Goal: Transaction & Acquisition: Purchase product/service

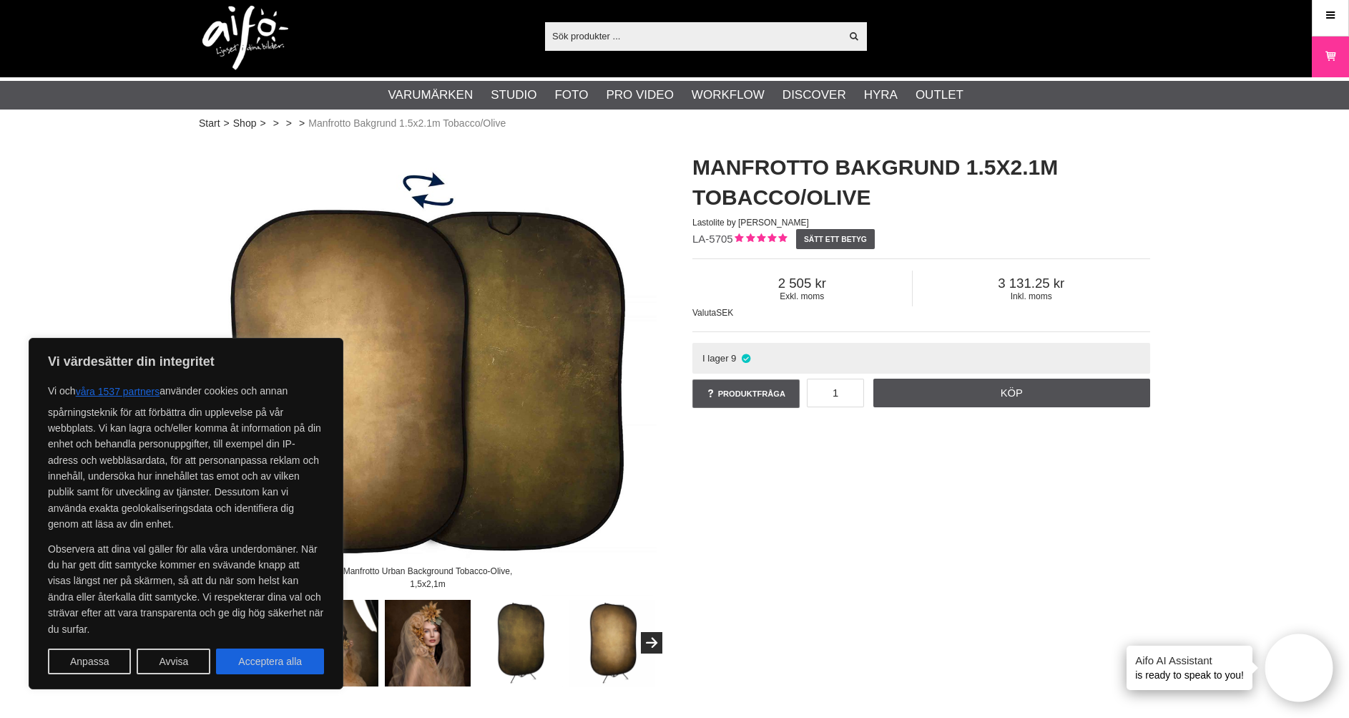
scroll to position [6, 0]
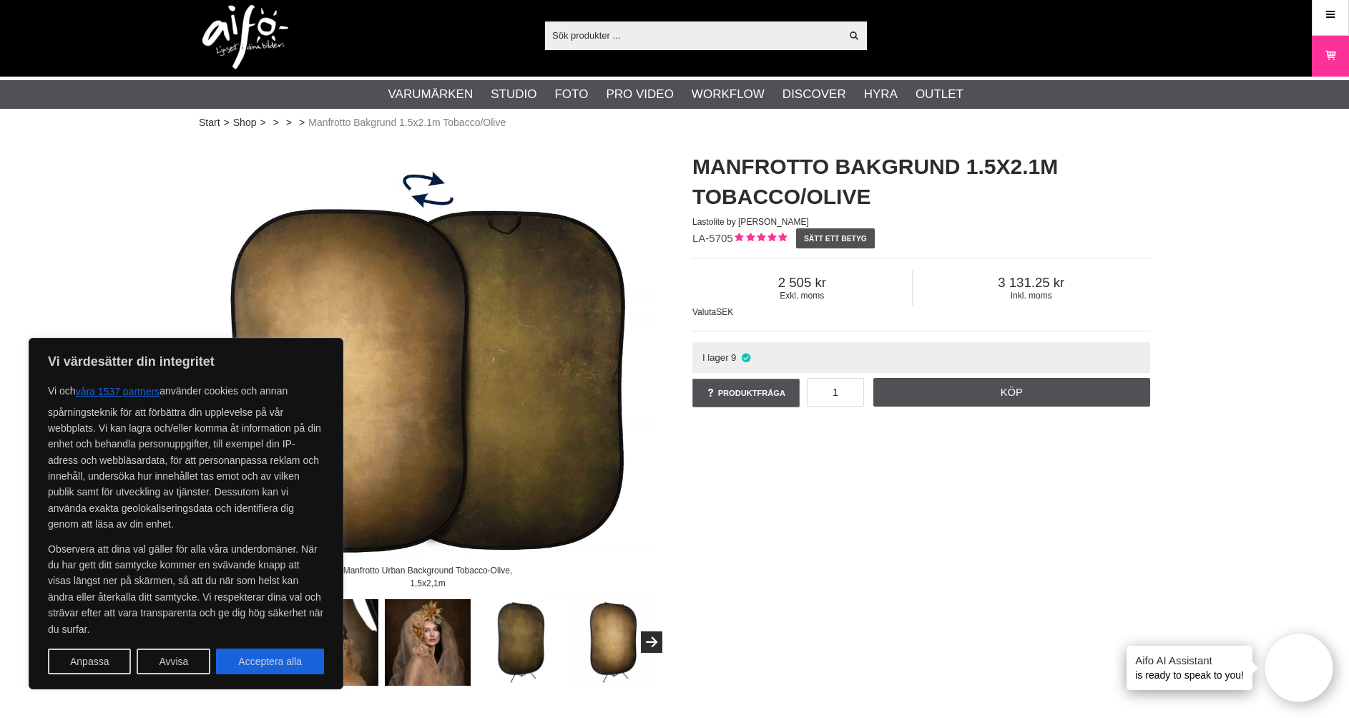
click at [512, 650] on img at bounding box center [520, 642] width 87 height 87
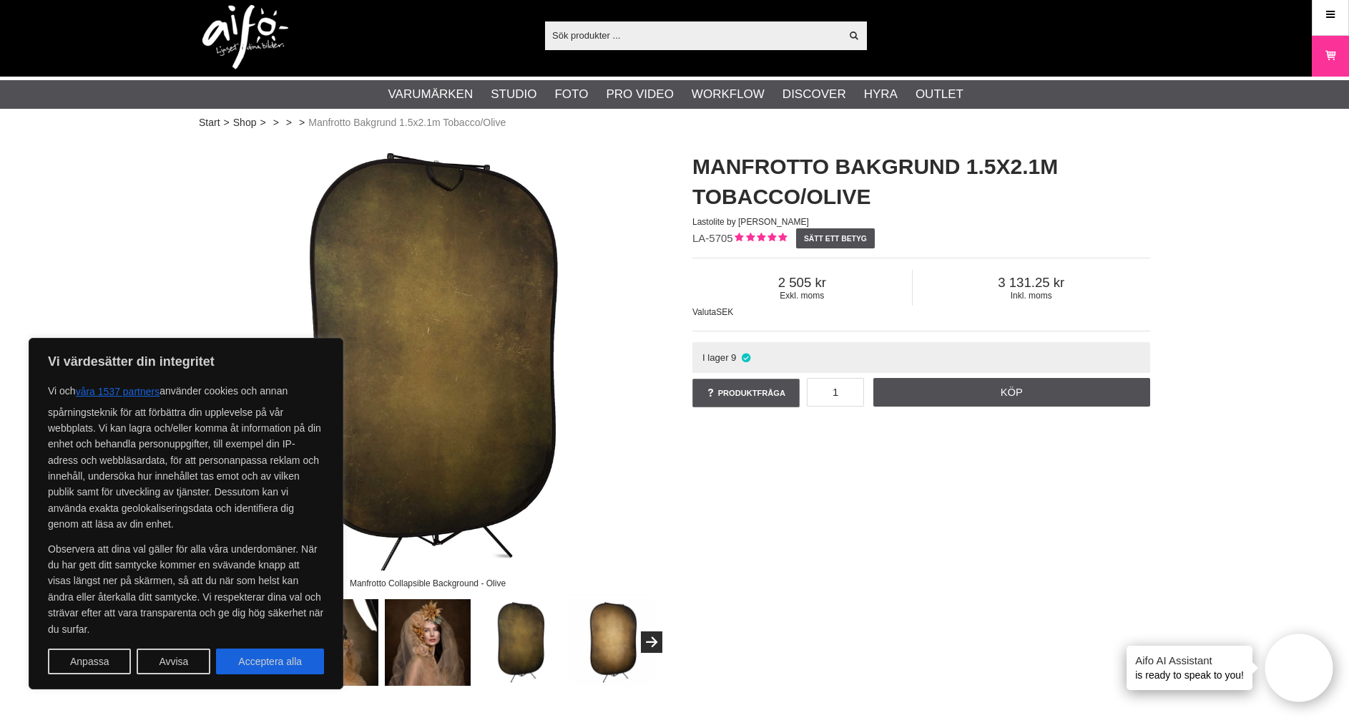
click at [433, 652] on img at bounding box center [428, 642] width 87 height 87
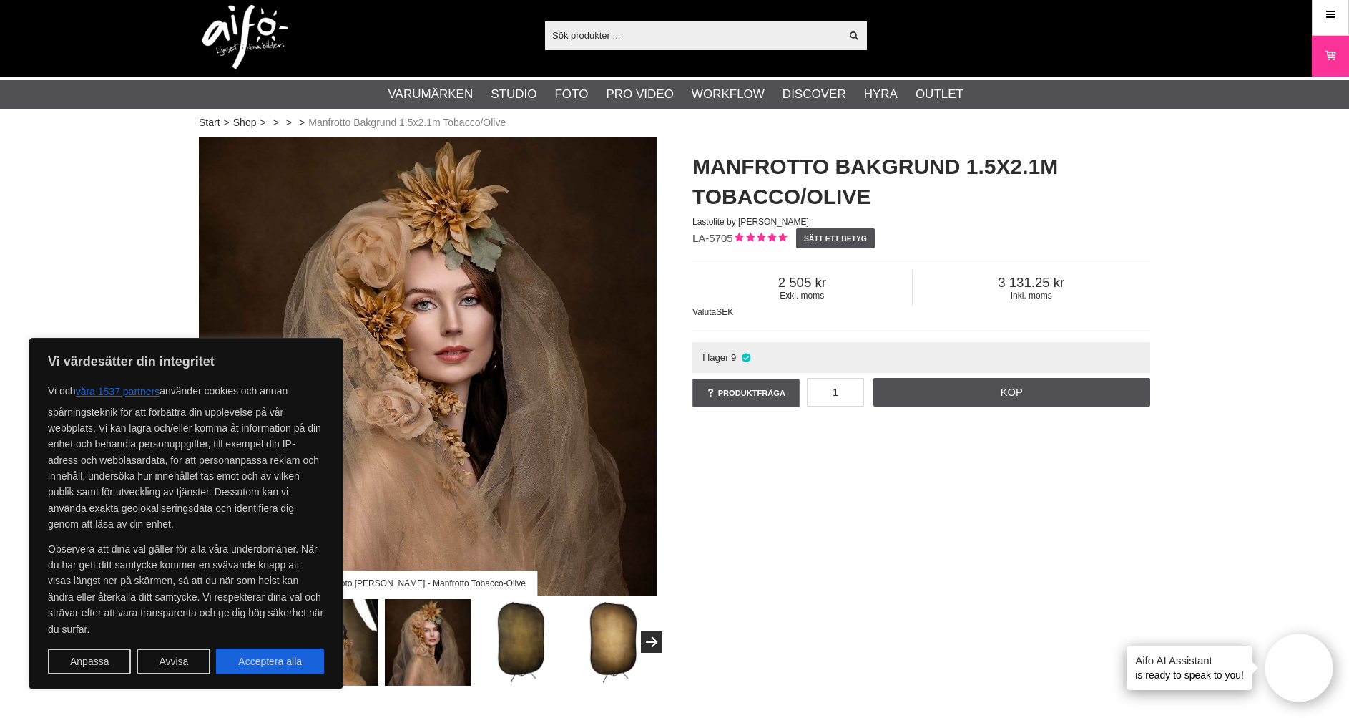
click at [536, 637] on img at bounding box center [520, 642] width 87 height 87
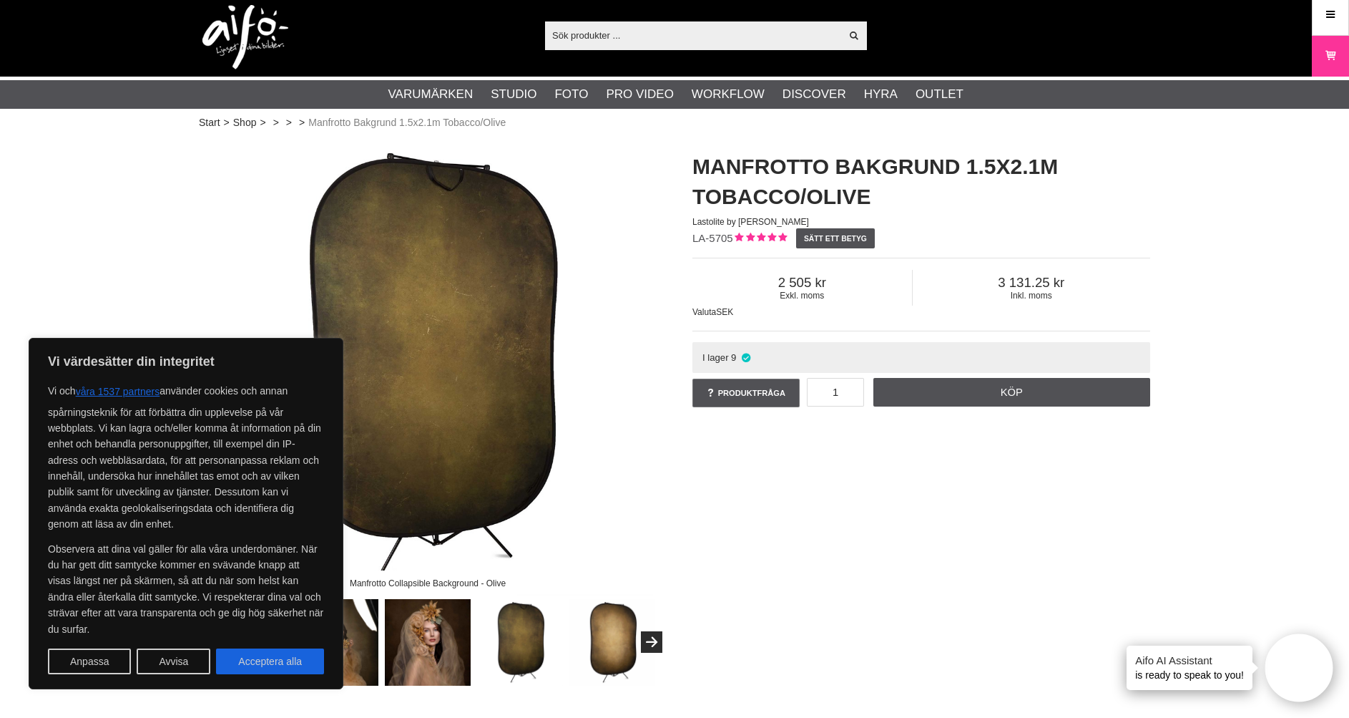
click at [600, 631] on img at bounding box center [612, 642] width 87 height 87
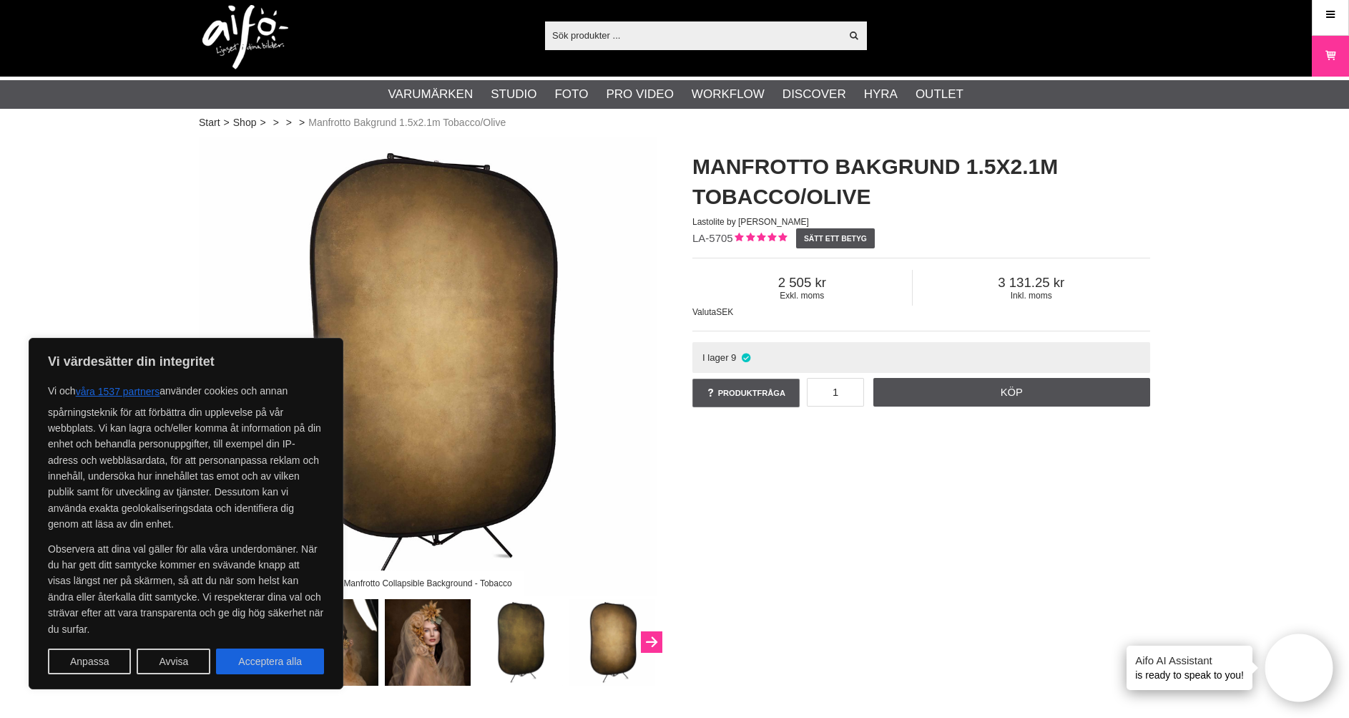
click at [658, 637] on button "Next" at bounding box center [651, 641] width 21 height 21
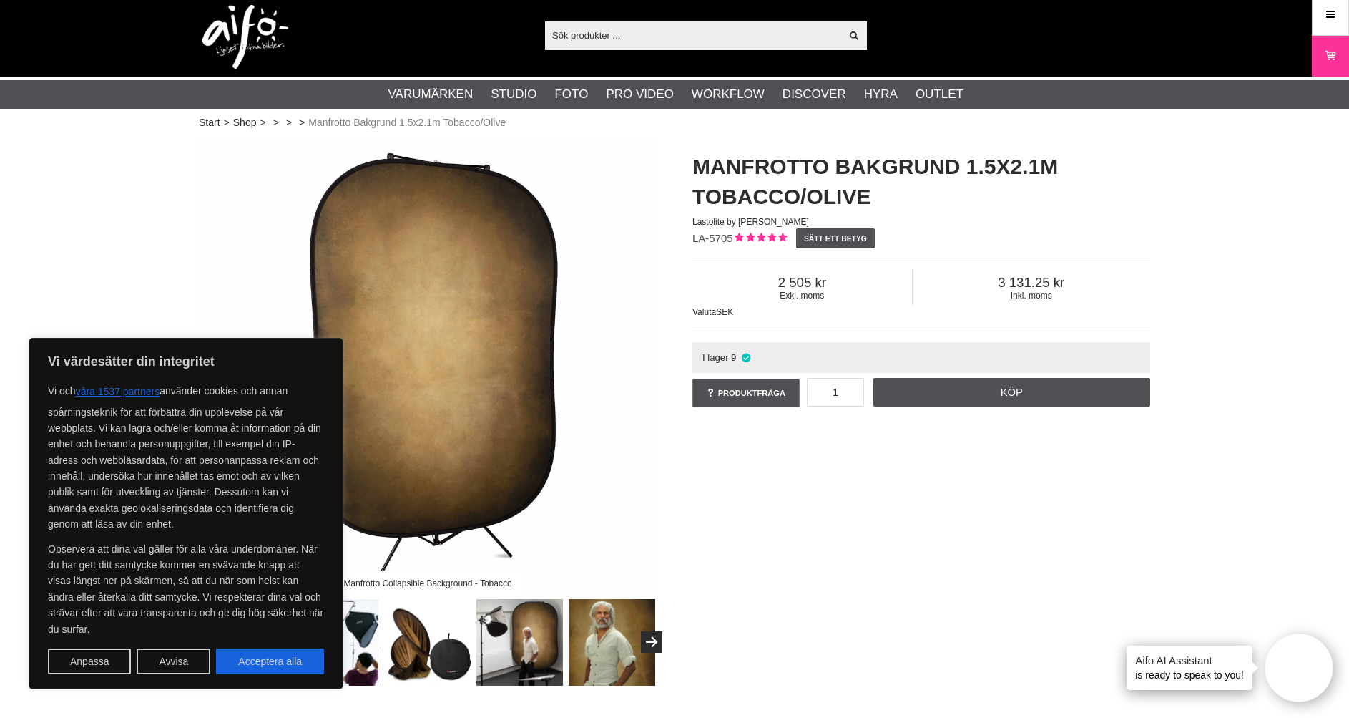
click at [513, 643] on img at bounding box center [519, 642] width 87 height 87
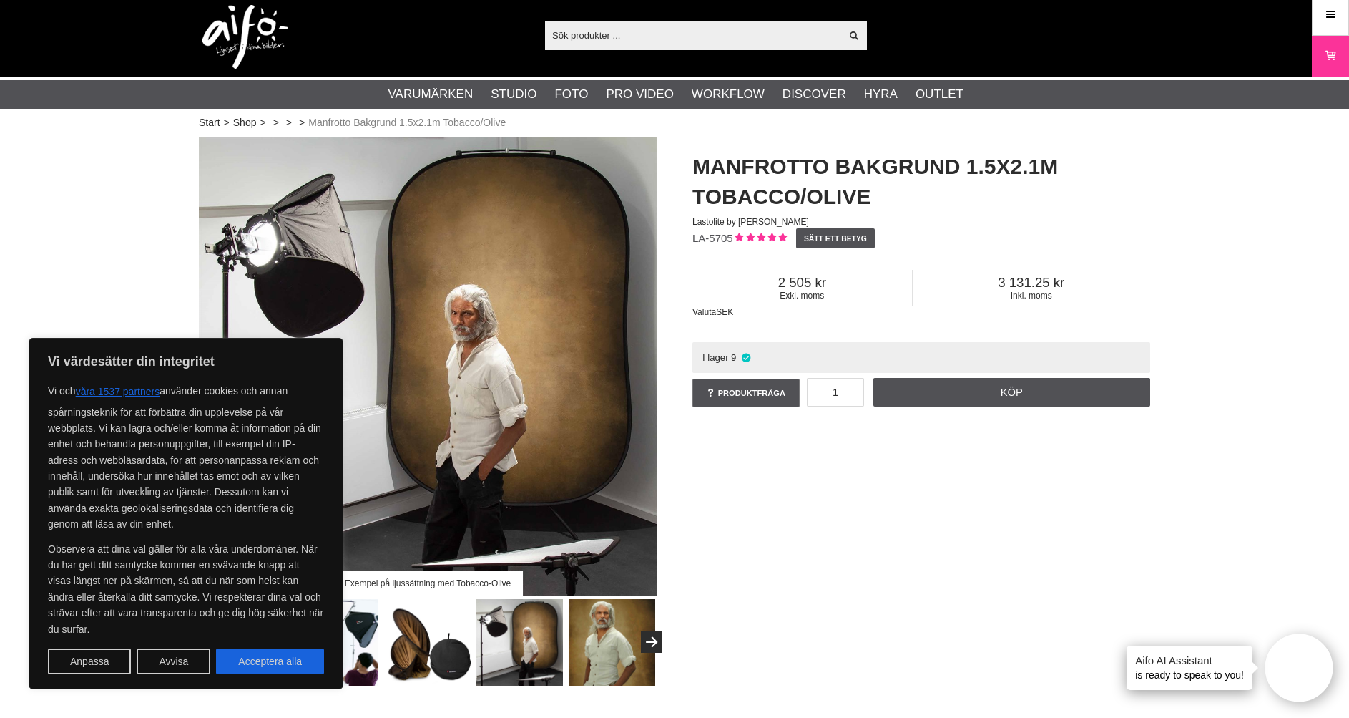
click at [602, 642] on img at bounding box center [612, 642] width 87 height 87
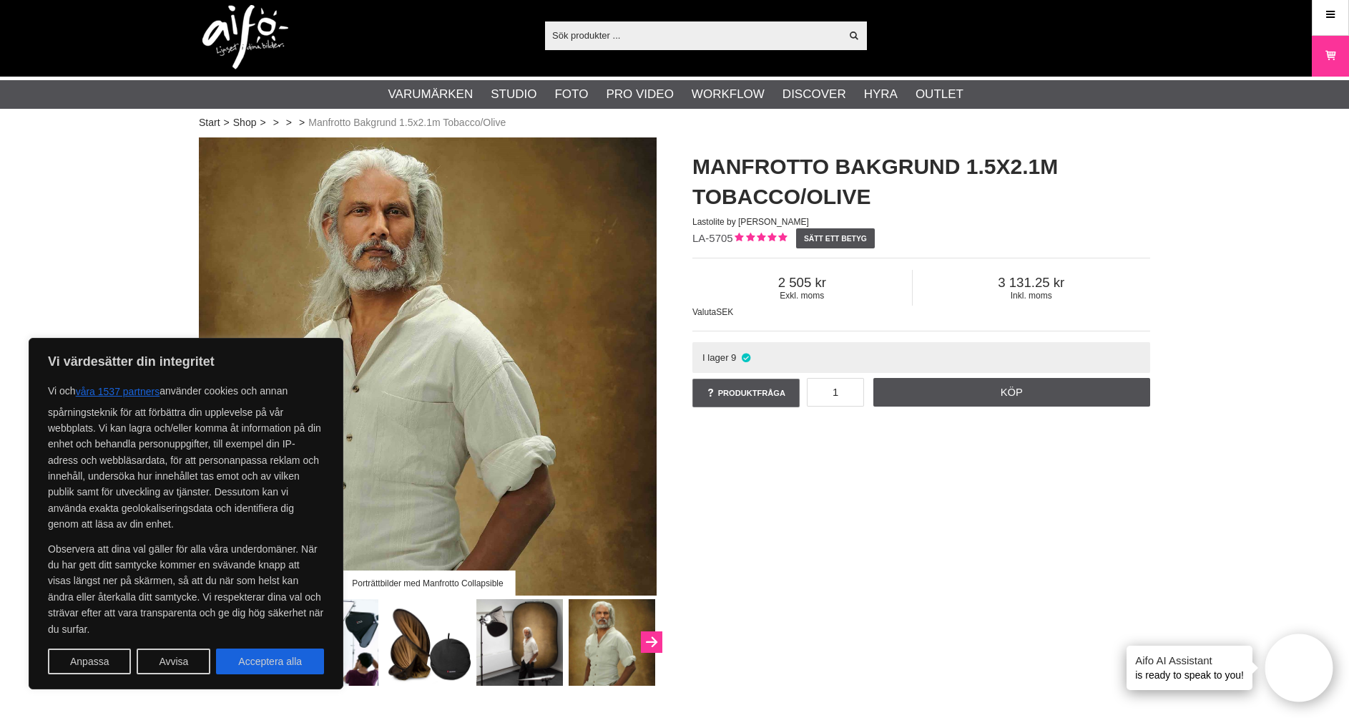
click at [648, 645] on button "Next" at bounding box center [651, 641] width 21 height 21
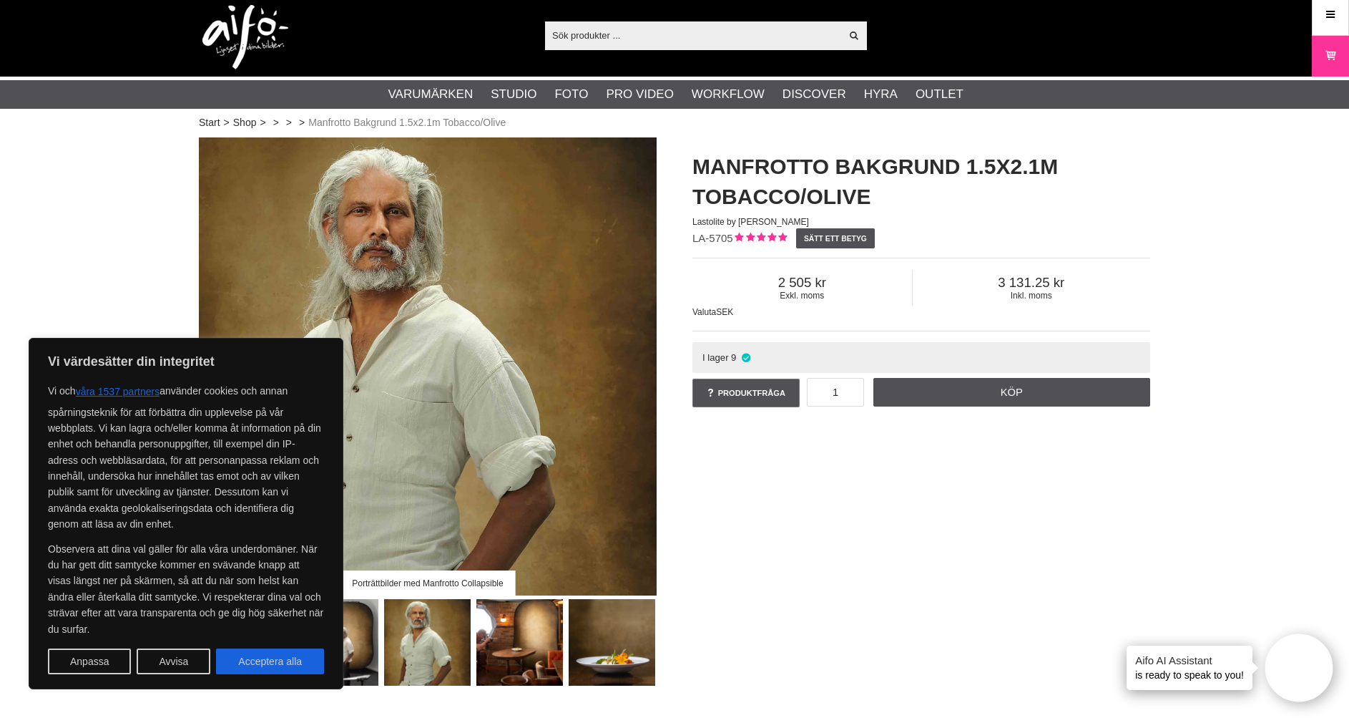
click at [530, 631] on img at bounding box center [519, 642] width 87 height 87
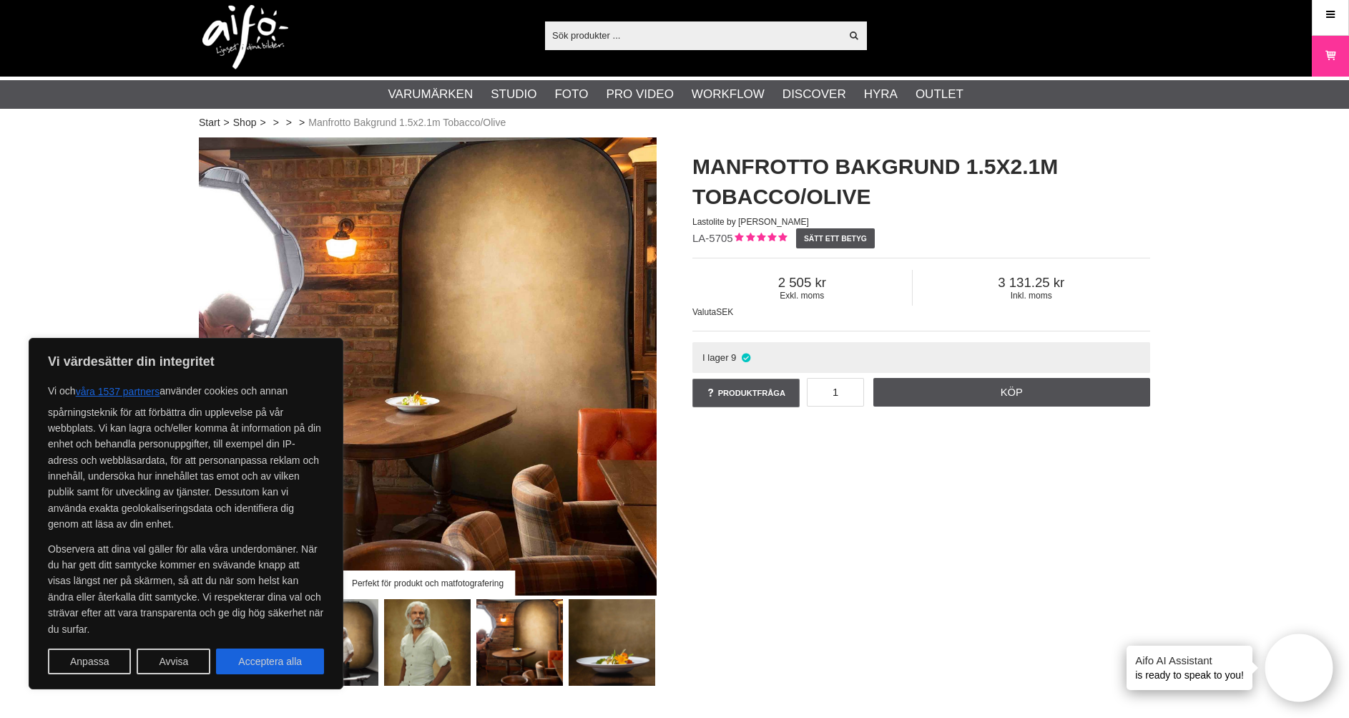
click at [605, 635] on img at bounding box center [612, 642] width 87 height 87
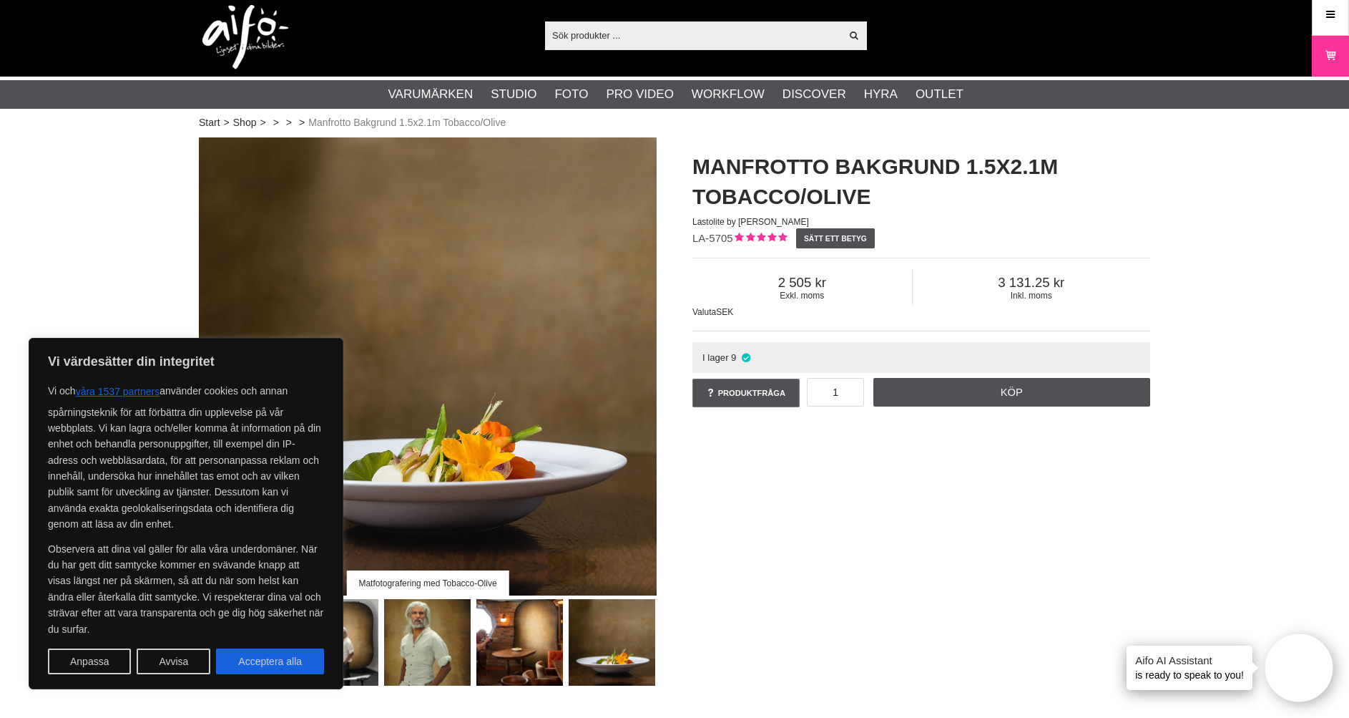
click at [622, 643] on img at bounding box center [612, 642] width 87 height 87
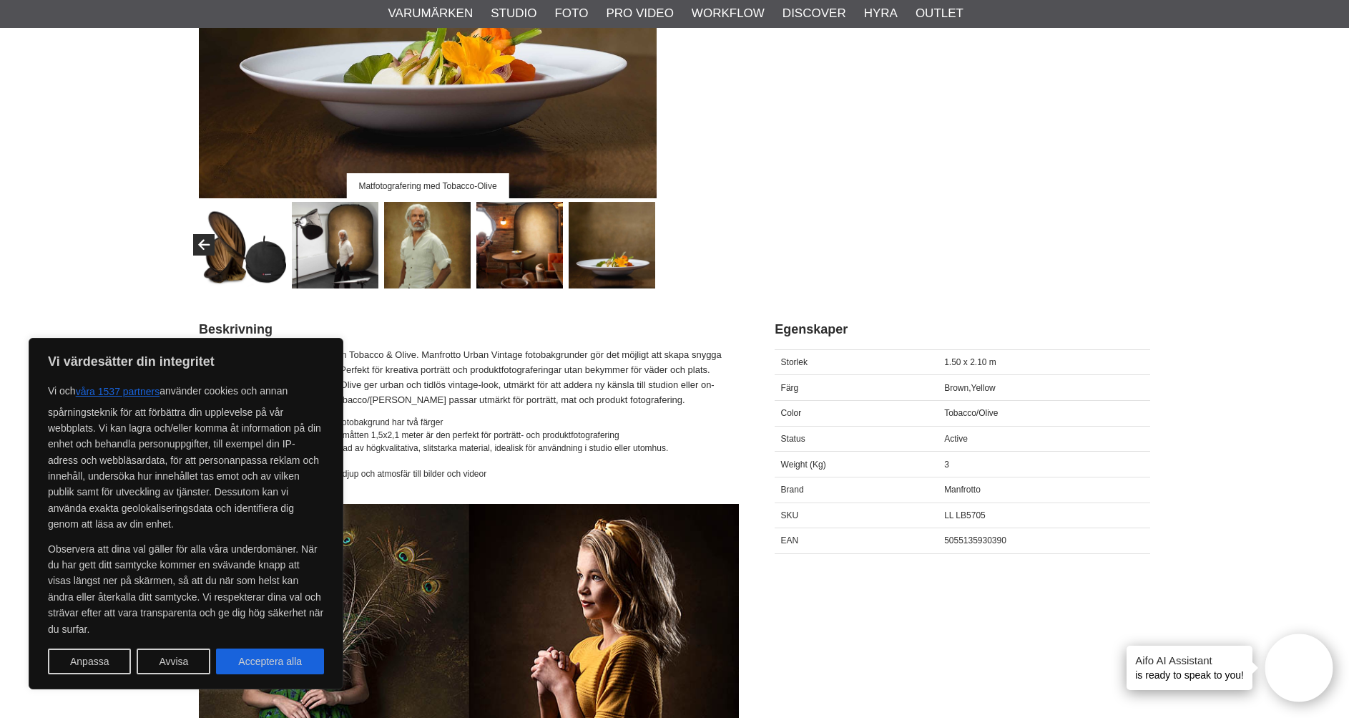
scroll to position [414, 0]
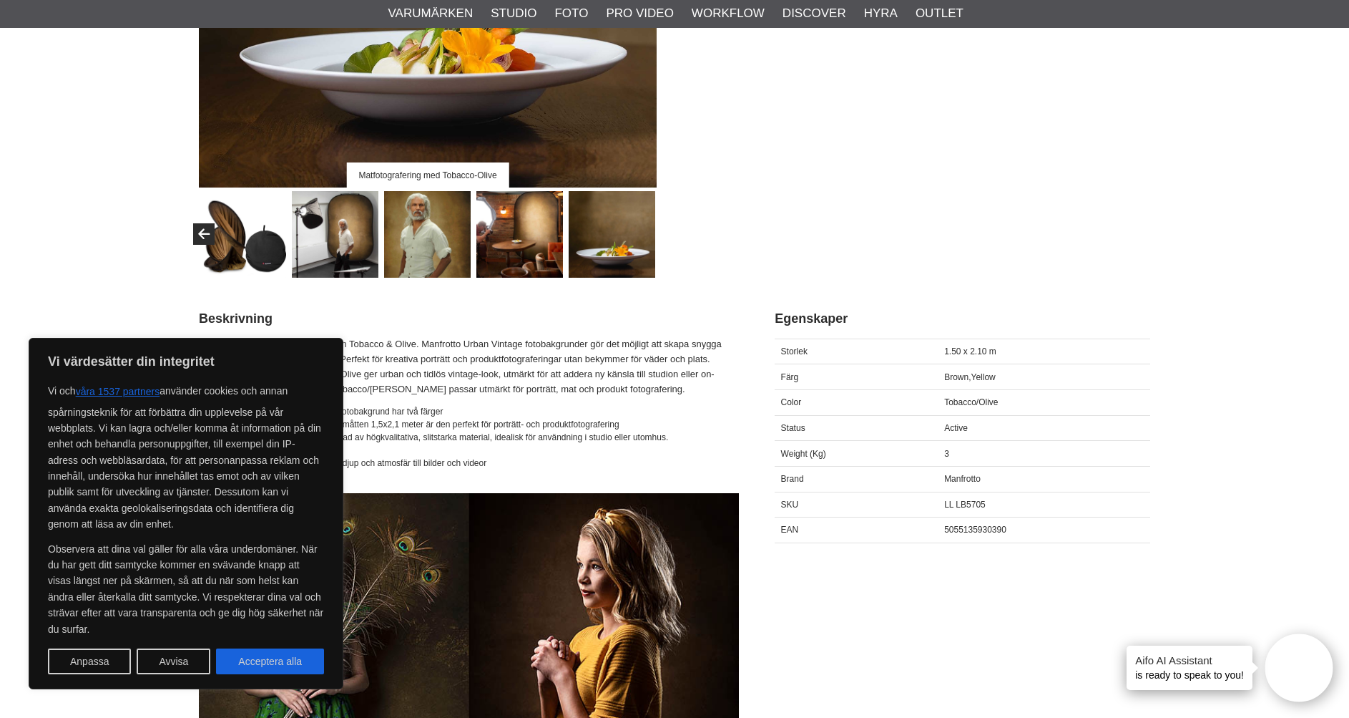
click at [320, 236] on img at bounding box center [335, 234] width 87 height 87
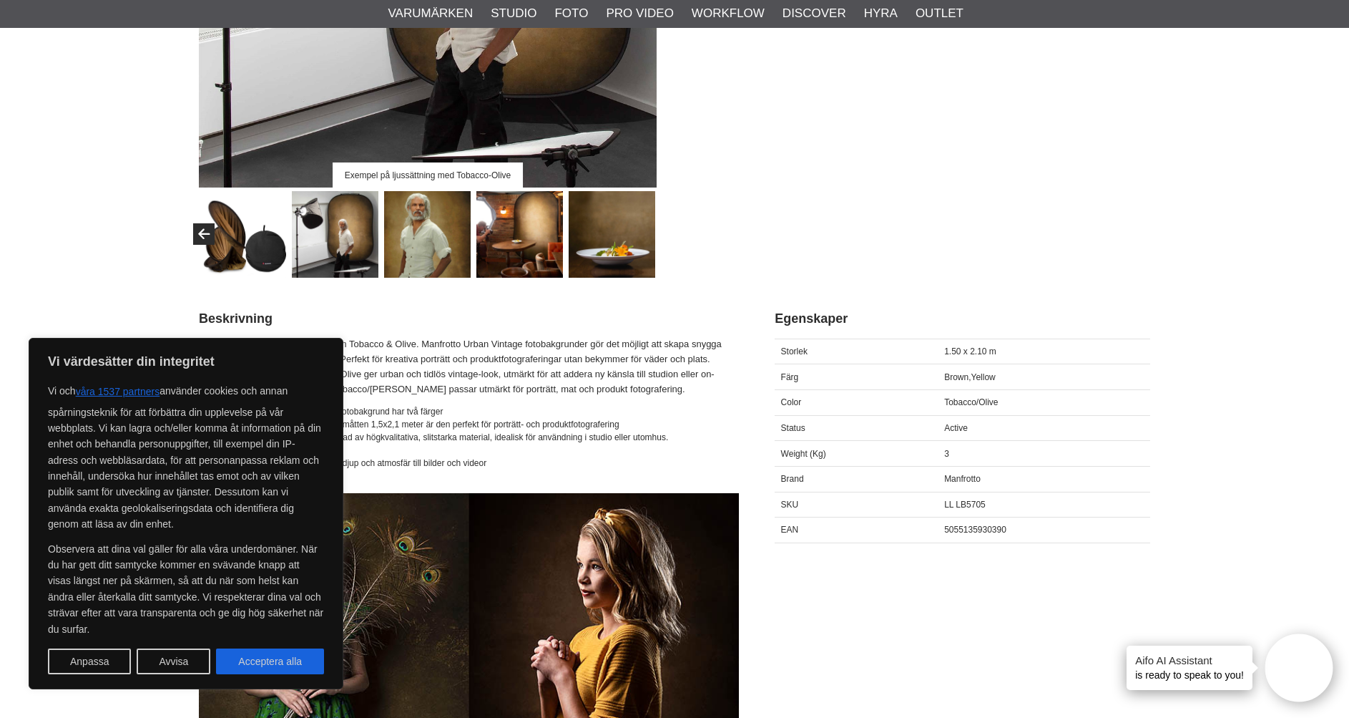
click at [238, 240] on img at bounding box center [243, 234] width 87 height 87
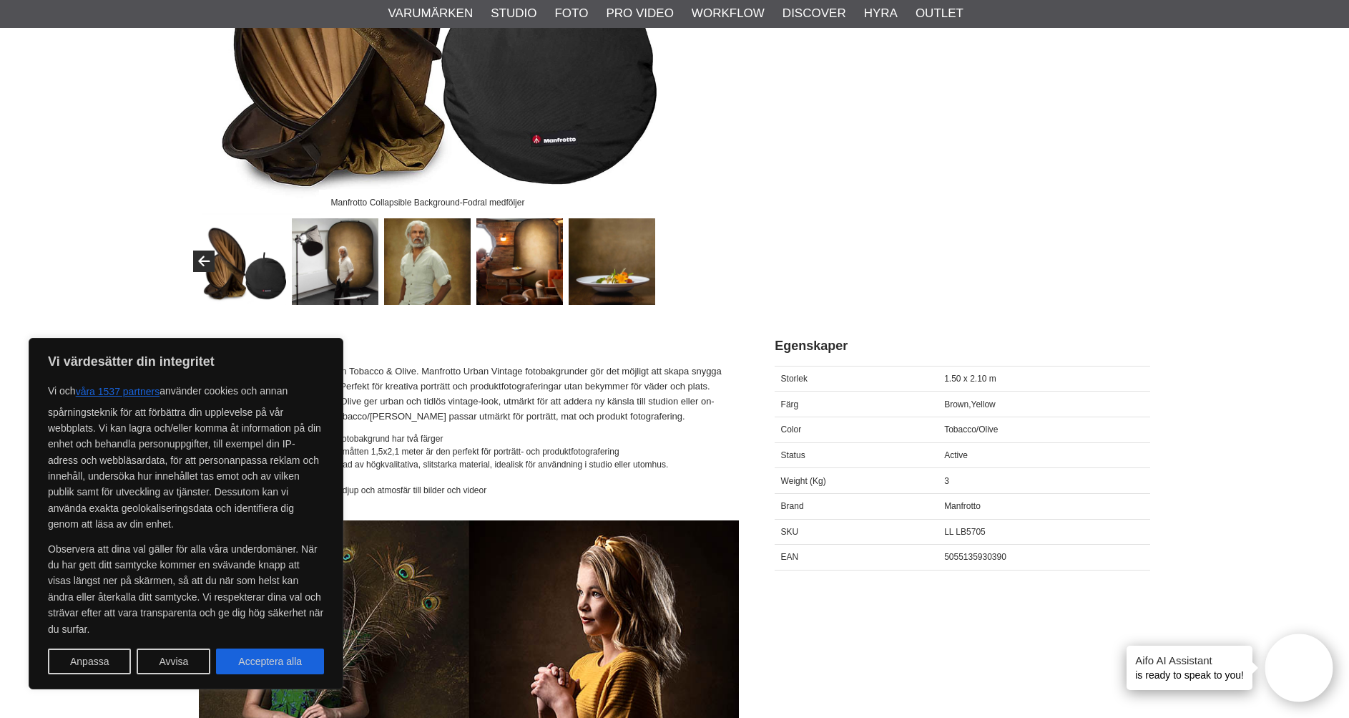
scroll to position [184, 0]
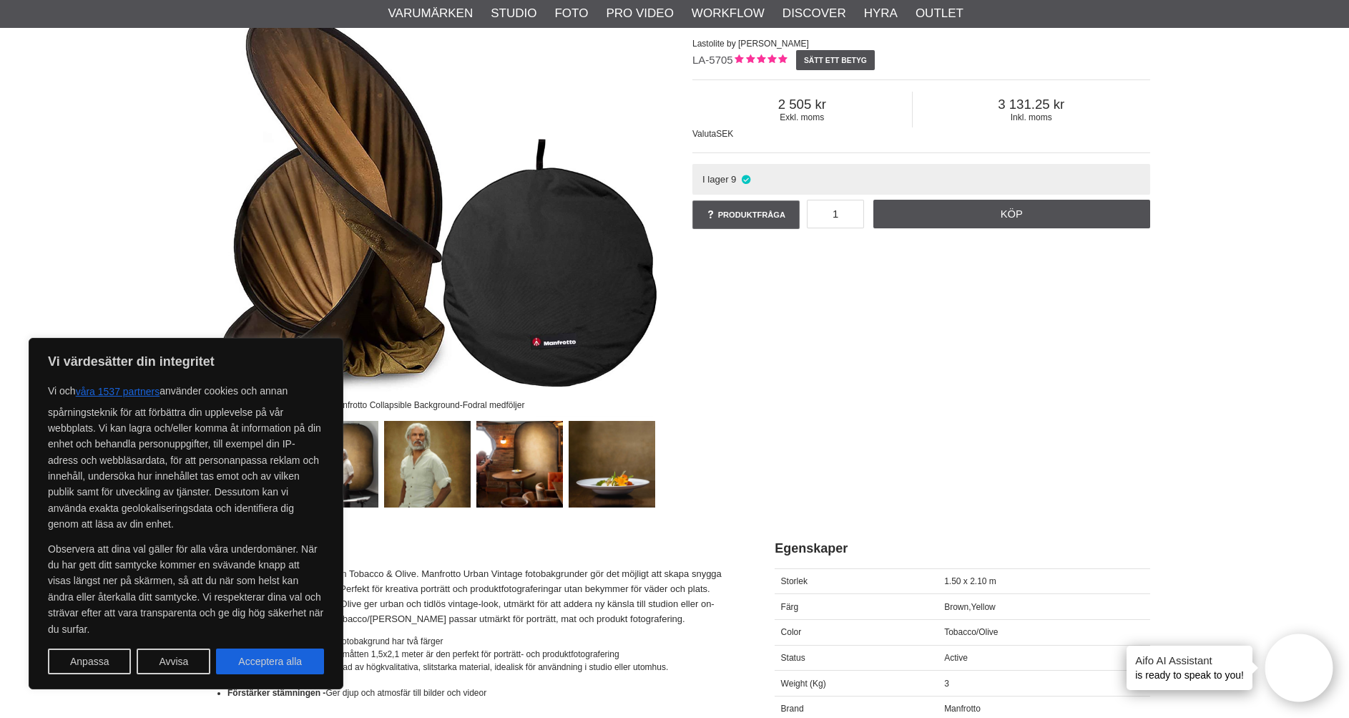
click at [812, 397] on div "Manfrotto Collapsible Background-Fodral medföljer Manfrotto Bakgrund 1.5x2.1m T…" at bounding box center [674, 233] width 987 height 548
click at [263, 672] on button "Acceptera alla" at bounding box center [270, 661] width 108 height 26
checkbox input "true"
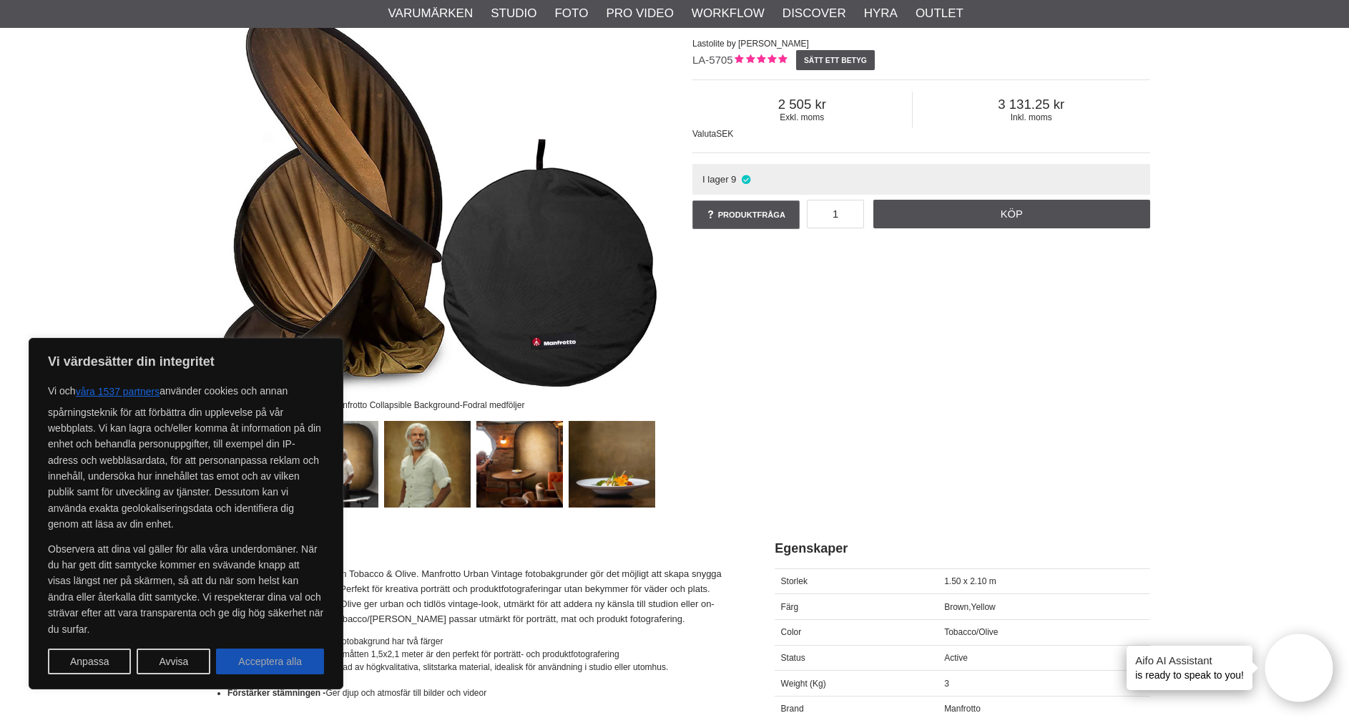
checkbox input "true"
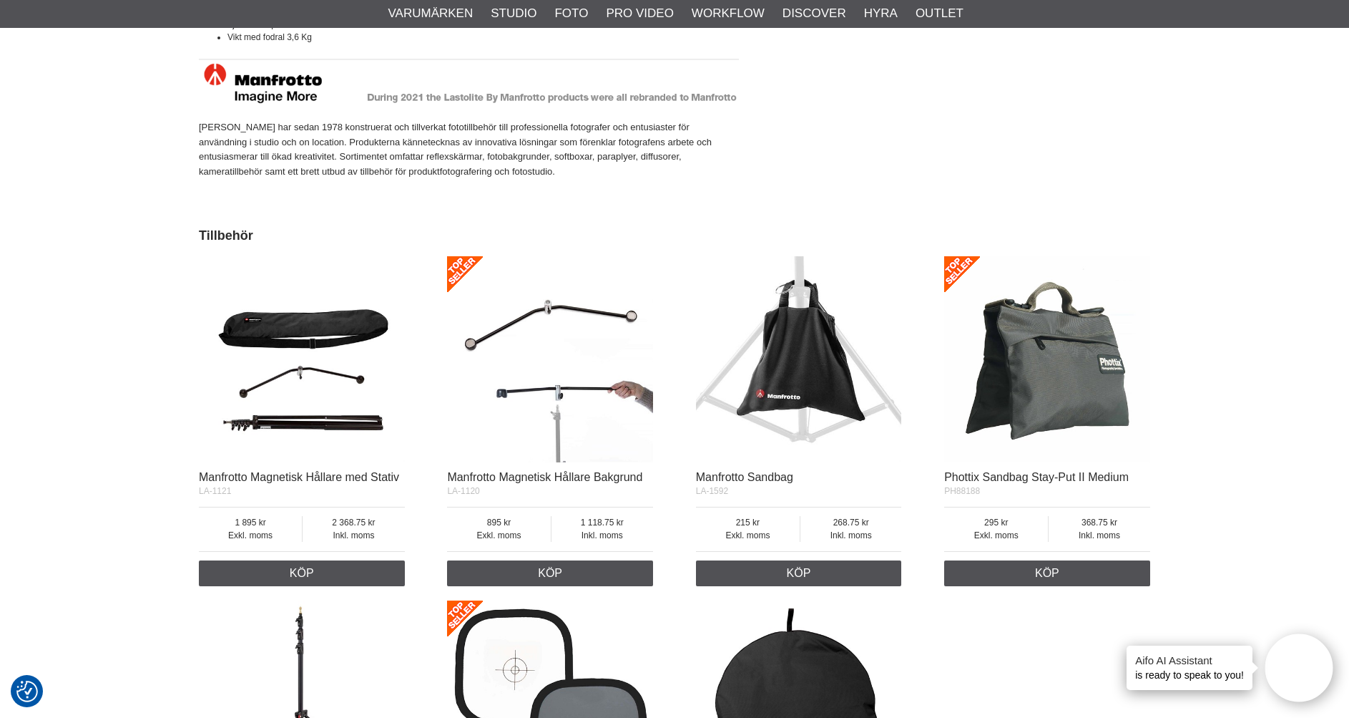
scroll to position [1995, 0]
